Goal: Task Accomplishment & Management: Use online tool/utility

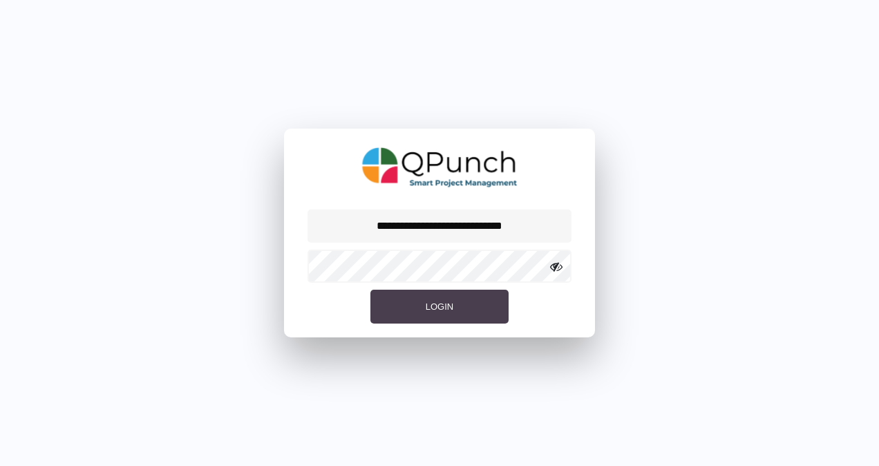
click at [462, 304] on button "Login" at bounding box center [439, 307] width 138 height 35
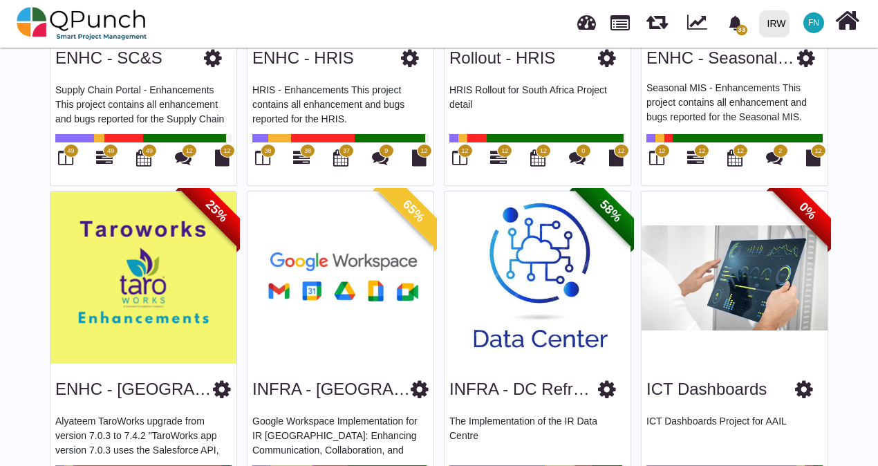
scroll to position [685, 0]
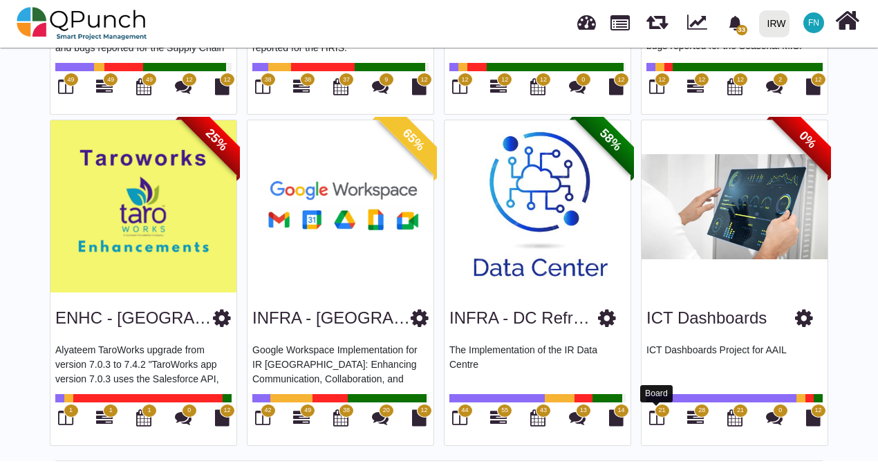
click at [659, 416] on icon at bounding box center [656, 417] width 15 height 17
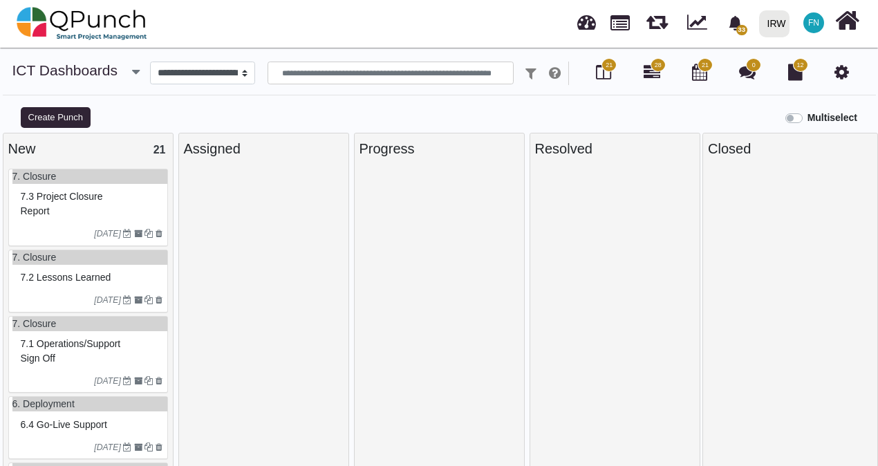
select select
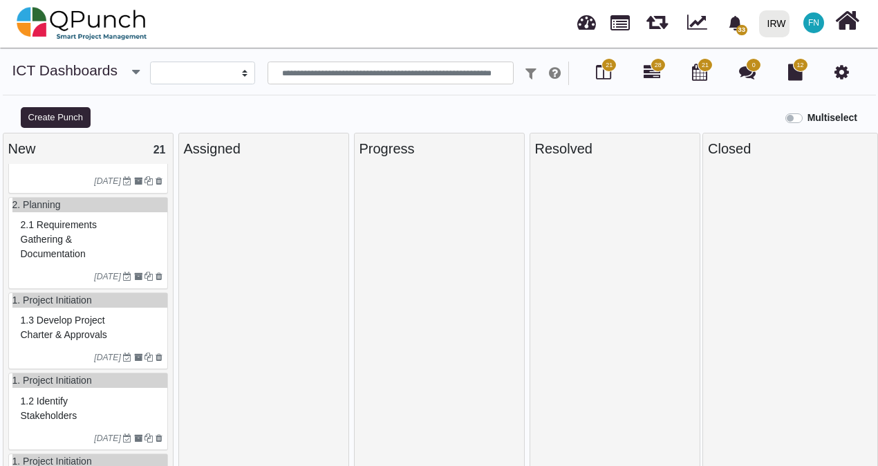
scroll to position [1334, 0]
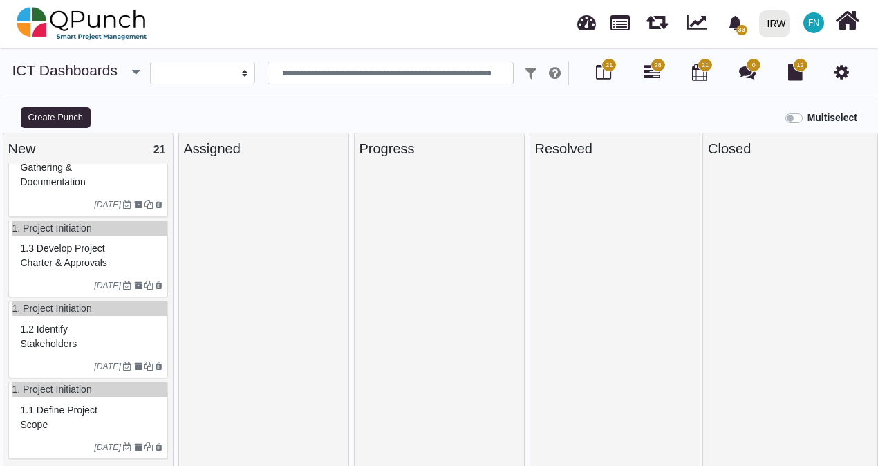
click at [58, 410] on span "1.1 Define project scope" at bounding box center [59, 417] width 77 height 26
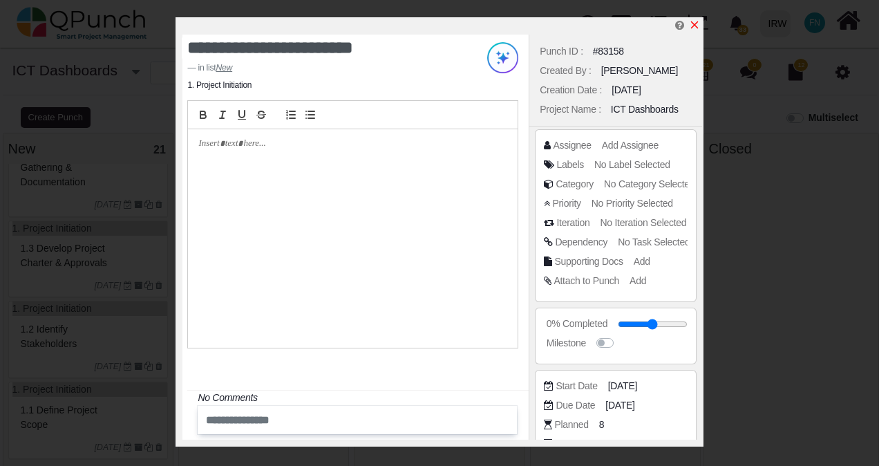
click at [694, 25] on icon "x" at bounding box center [694, 24] width 11 height 11
